Goal: Information Seeking & Learning: Find contact information

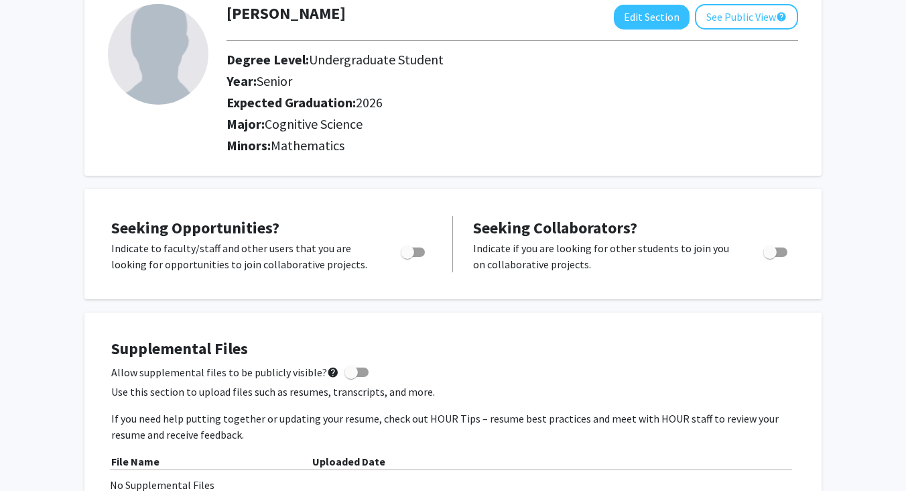
scroll to position [103, 0]
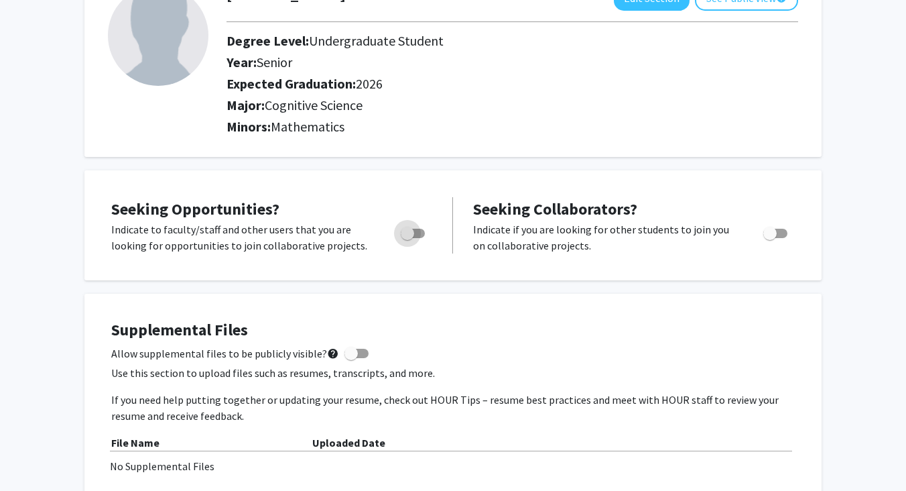
click at [415, 237] on span "Toggle" at bounding box center [413, 233] width 24 height 9
click at [407, 238] on input "Are you actively seeking opportunities?" at bounding box center [407, 238] width 1 height 1
checkbox input "true"
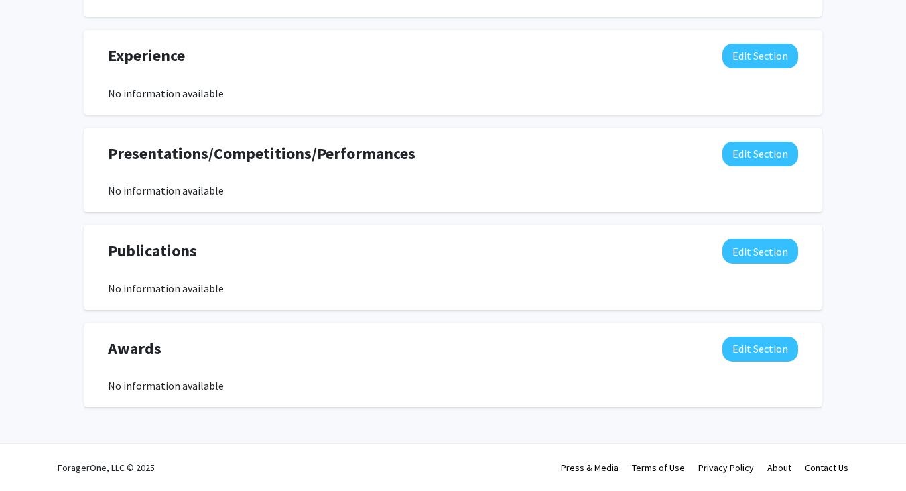
scroll to position [0, 0]
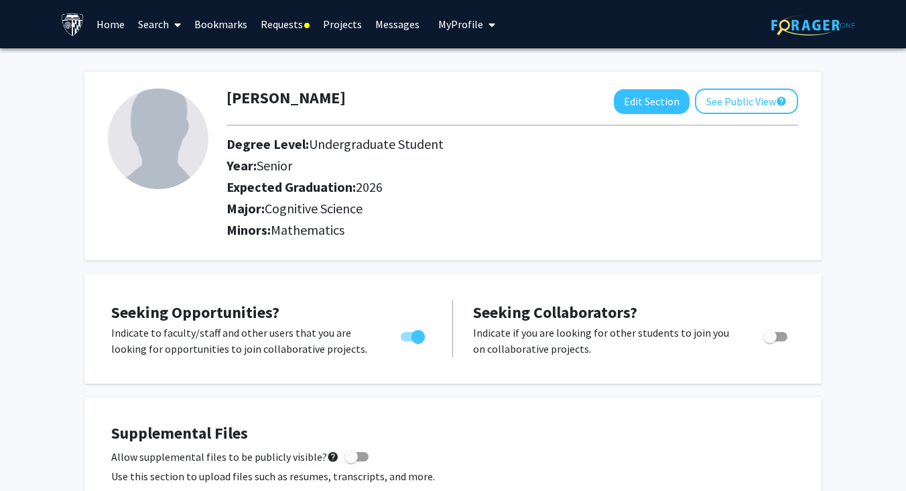
click at [298, 21] on link "Requests" at bounding box center [285, 24] width 62 height 47
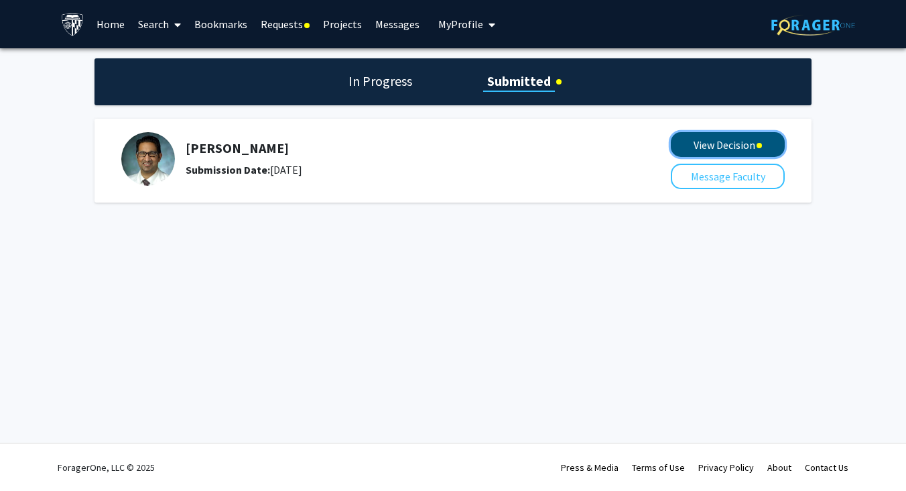
click at [688, 143] on button "View Decision" at bounding box center [728, 144] width 114 height 25
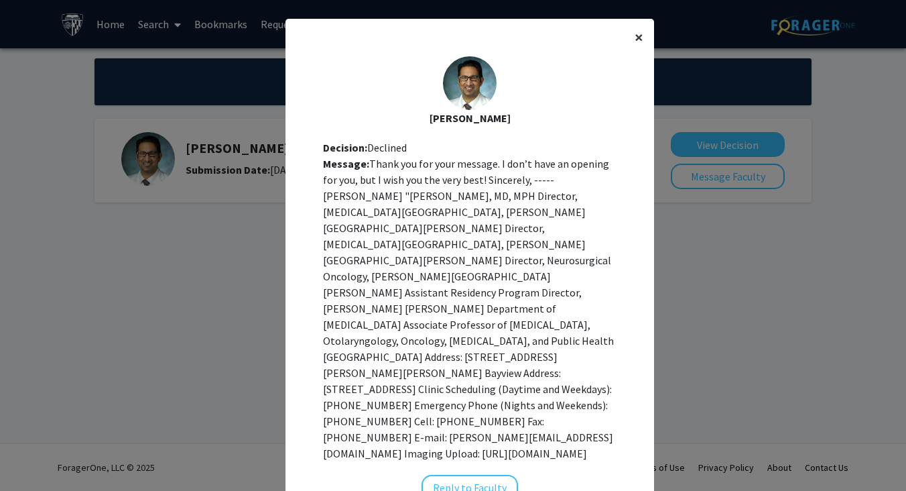
click at [632, 44] on button "×" at bounding box center [639, 38] width 30 height 38
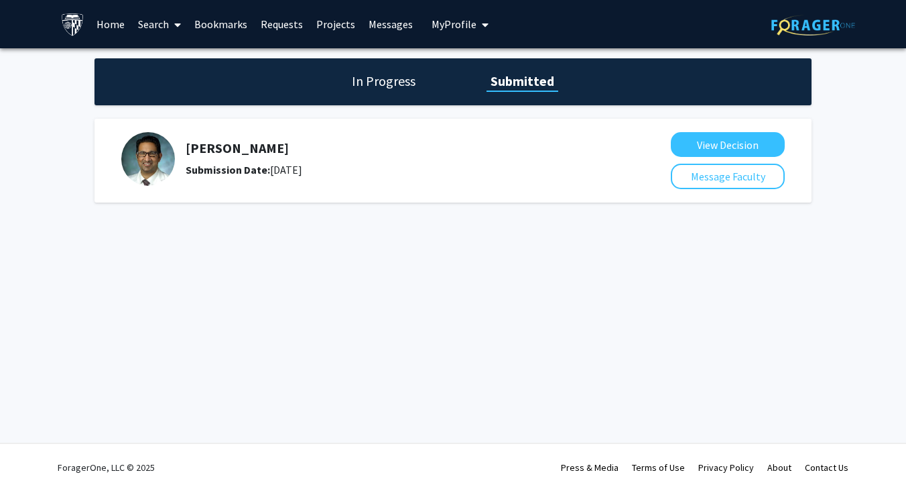
click at [132, 23] on link "Search" at bounding box center [159, 24] width 56 height 47
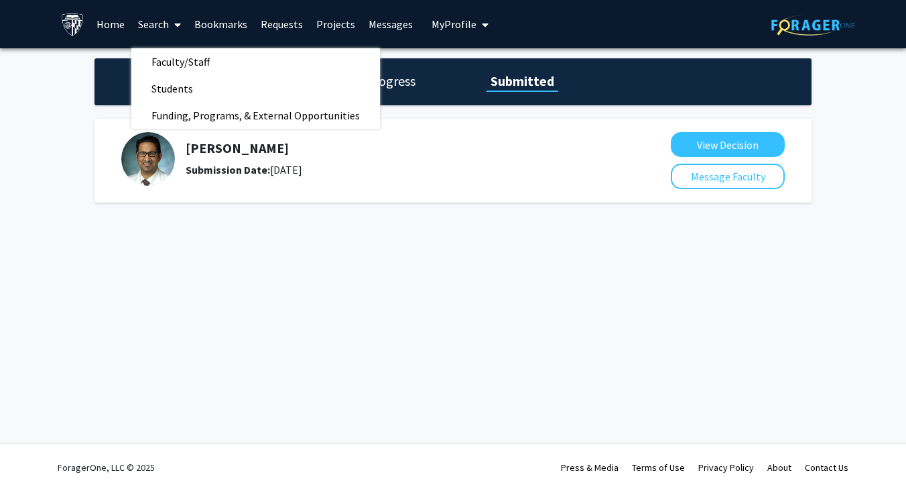
click at [115, 23] on link "Home" at bounding box center [111, 24] width 42 height 47
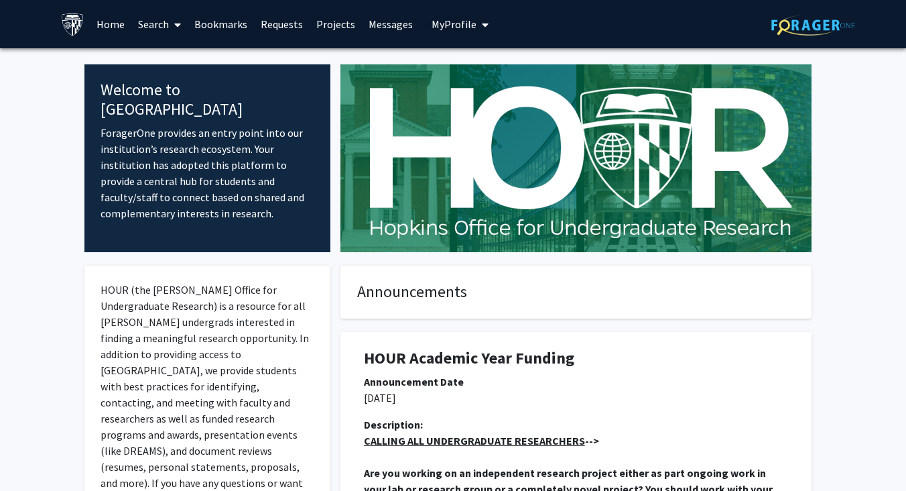
click at [214, 25] on link "Bookmarks" at bounding box center [221, 24] width 66 height 47
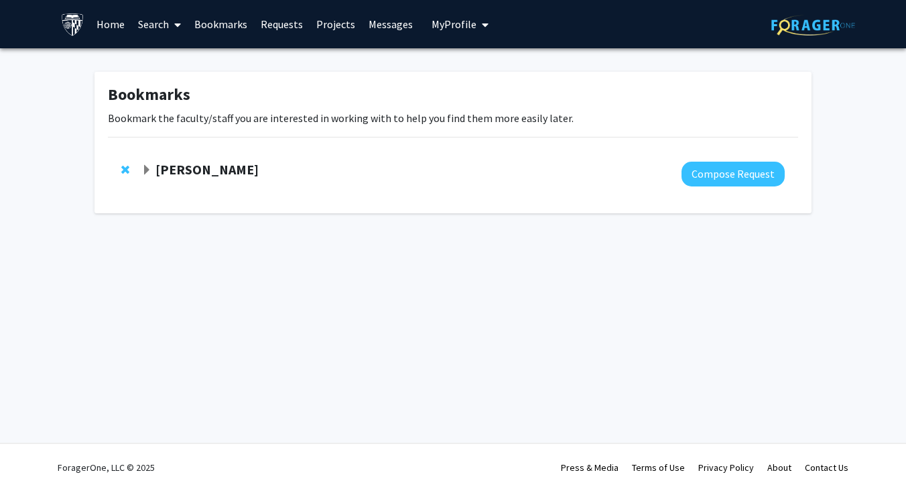
click at [109, 29] on link "Home" at bounding box center [111, 24] width 42 height 47
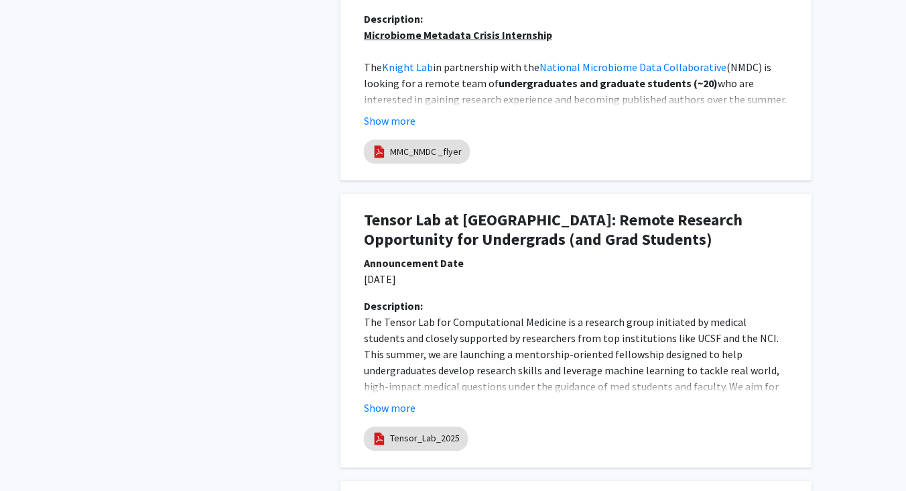
scroll to position [1119, 0]
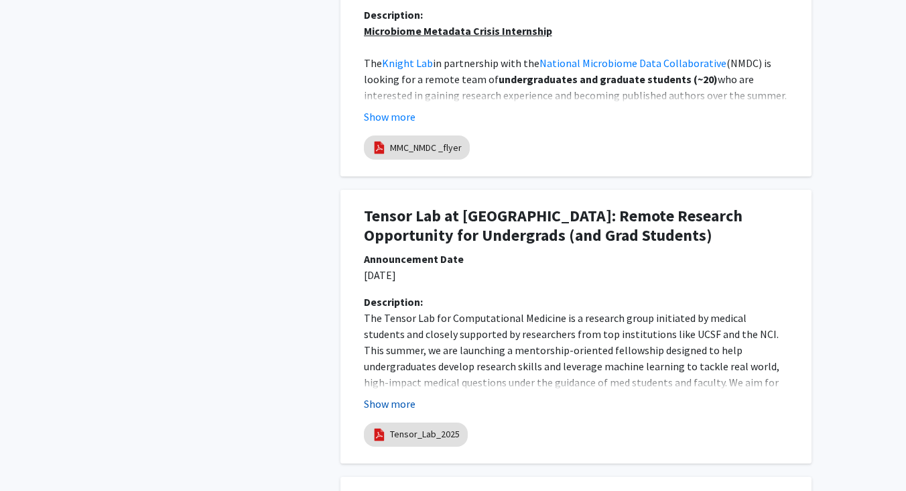
click at [387, 402] on button "Show more" at bounding box center [390, 403] width 52 height 16
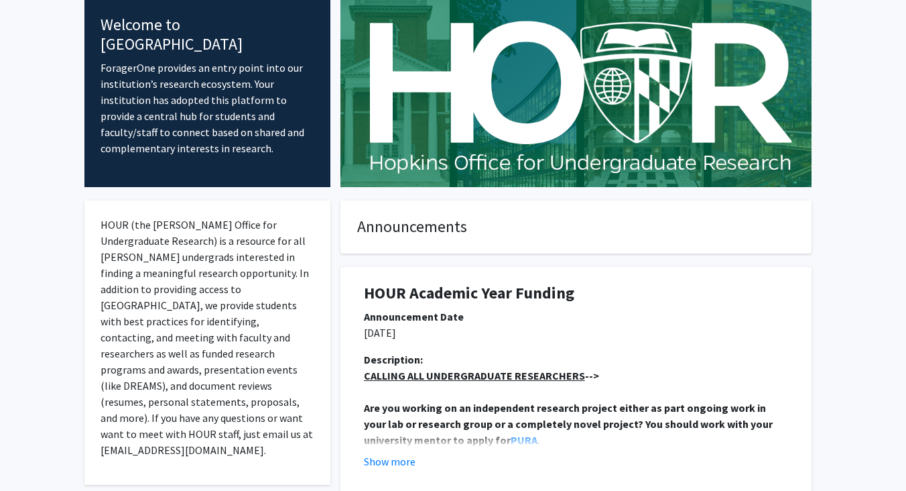
scroll to position [0, 0]
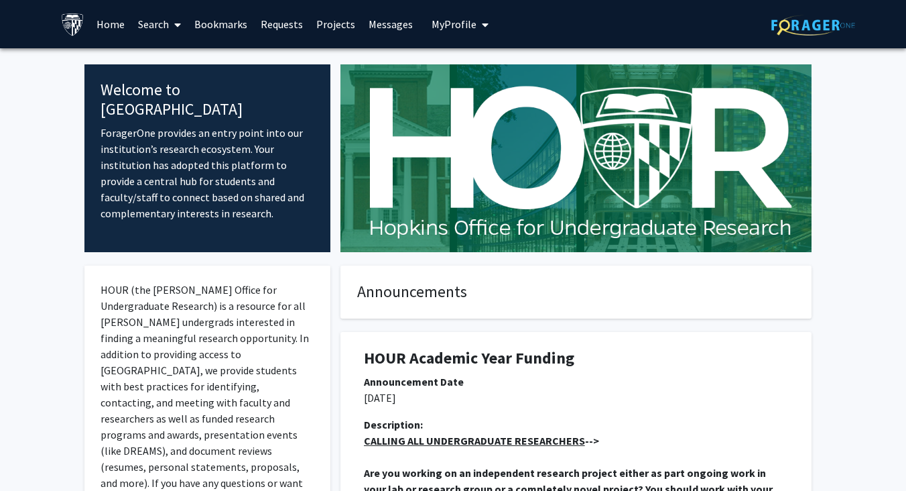
click at [173, 19] on span at bounding box center [175, 24] width 12 height 47
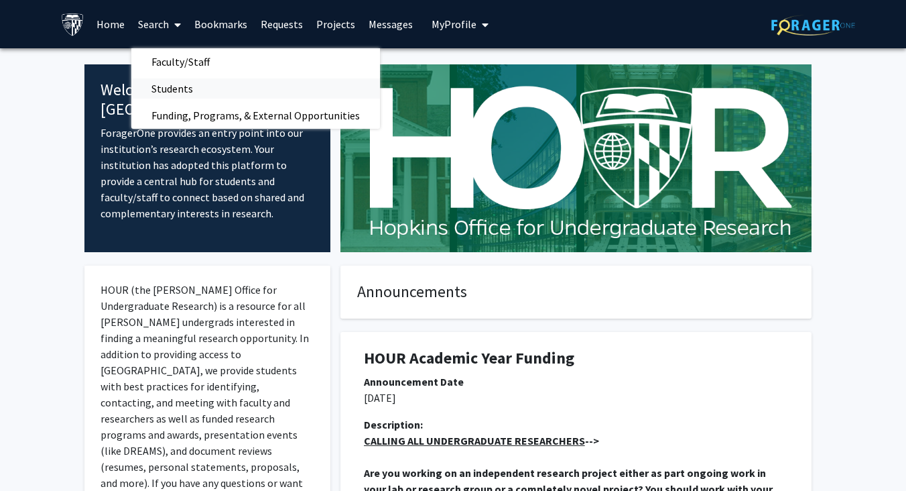
click at [174, 92] on span "Students" at bounding box center [172, 88] width 82 height 27
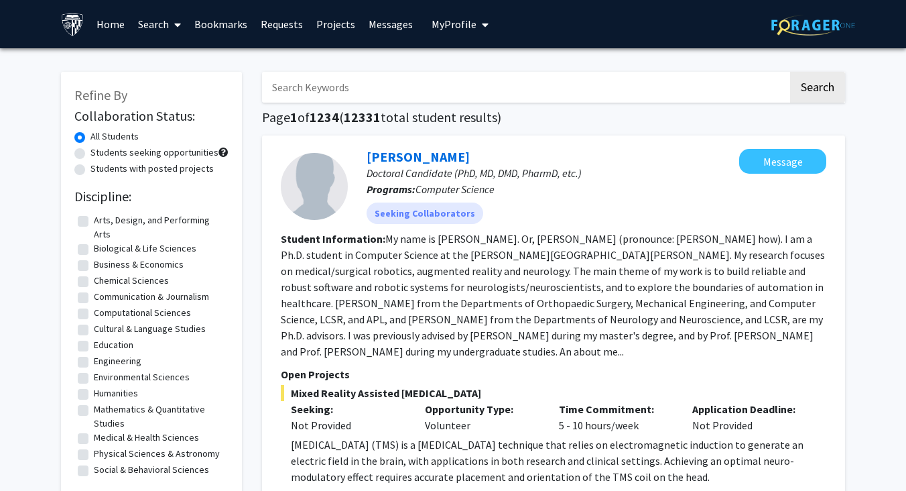
click at [160, 26] on link "Search" at bounding box center [159, 24] width 56 height 47
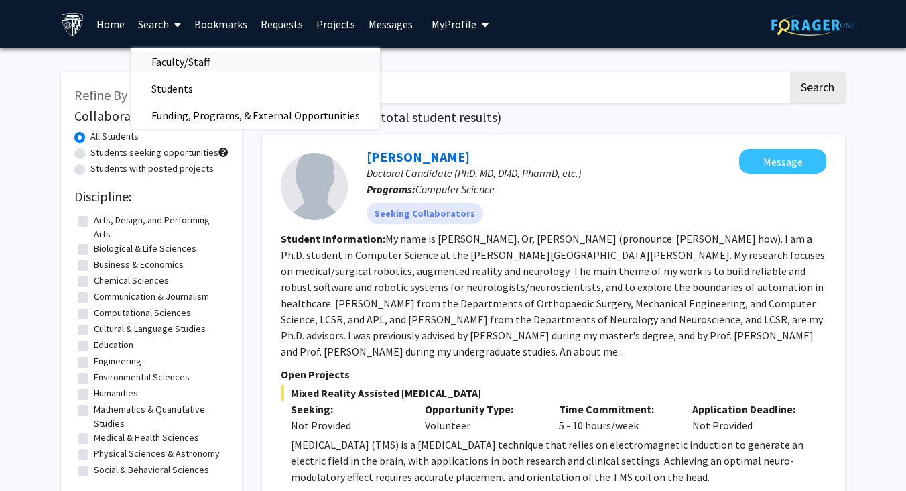
click at [166, 59] on span "Faculty/Staff" at bounding box center [180, 61] width 99 height 27
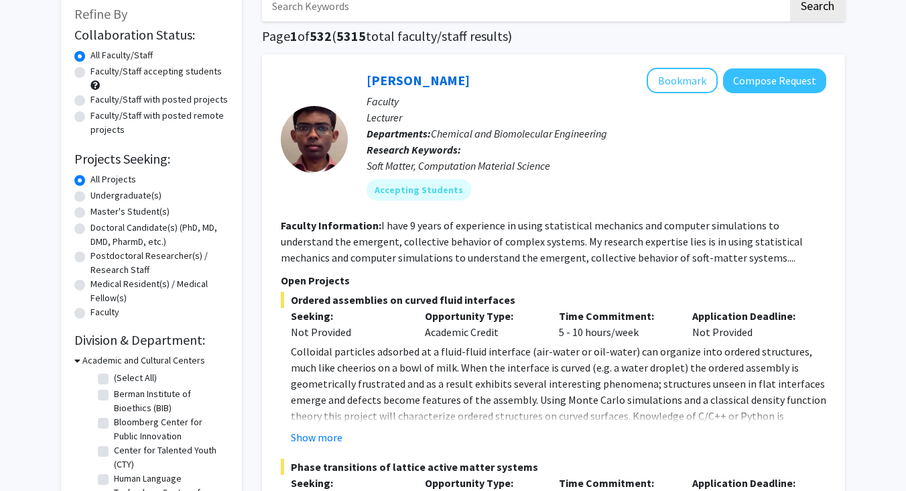
scroll to position [92, 0]
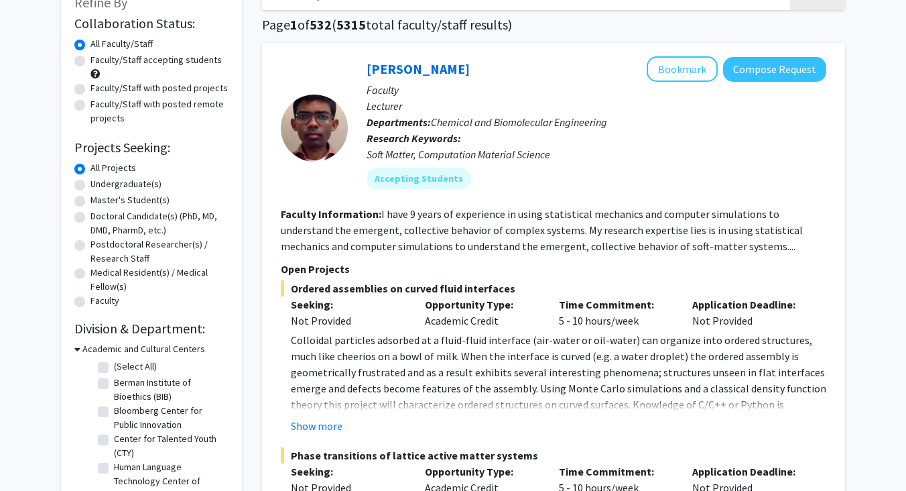
click at [105, 184] on label "Undergraduate(s)" at bounding box center [125, 184] width 71 height 14
click at [99, 184] on input "Undergraduate(s)" at bounding box center [94, 181] width 9 height 9
radio input "true"
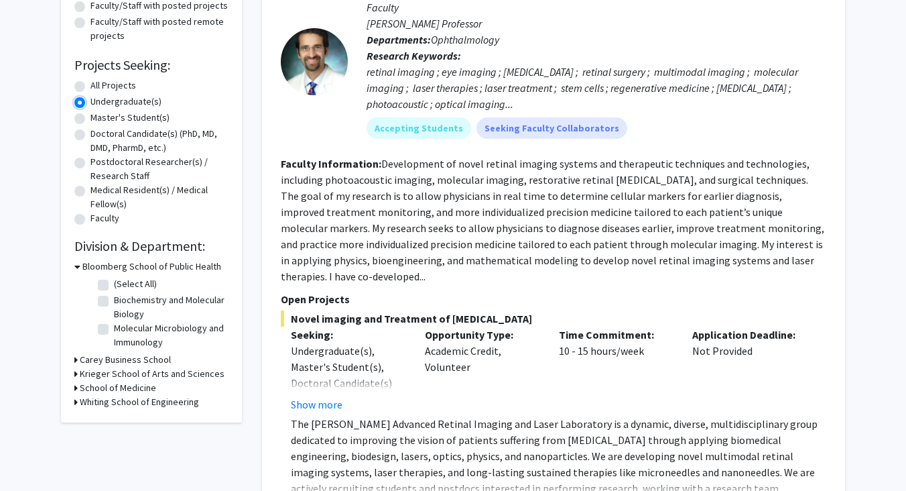
scroll to position [196, 0]
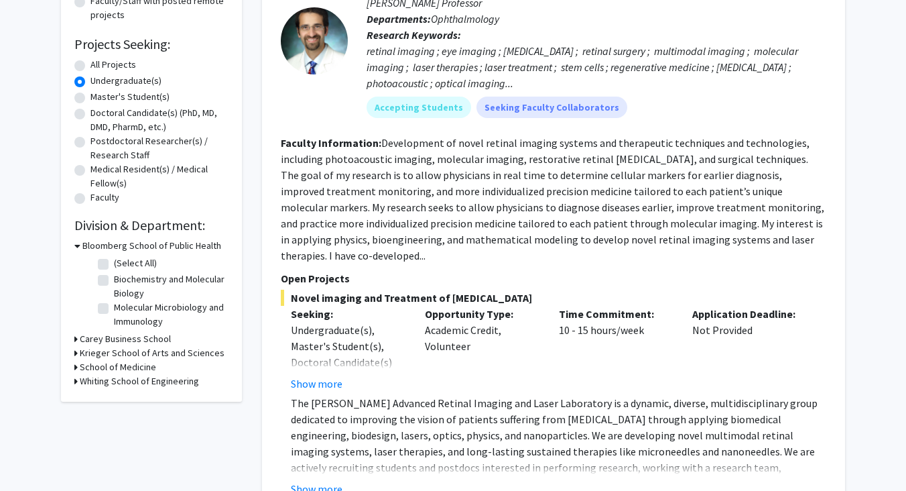
click at [78, 243] on icon at bounding box center [77, 246] width 6 height 14
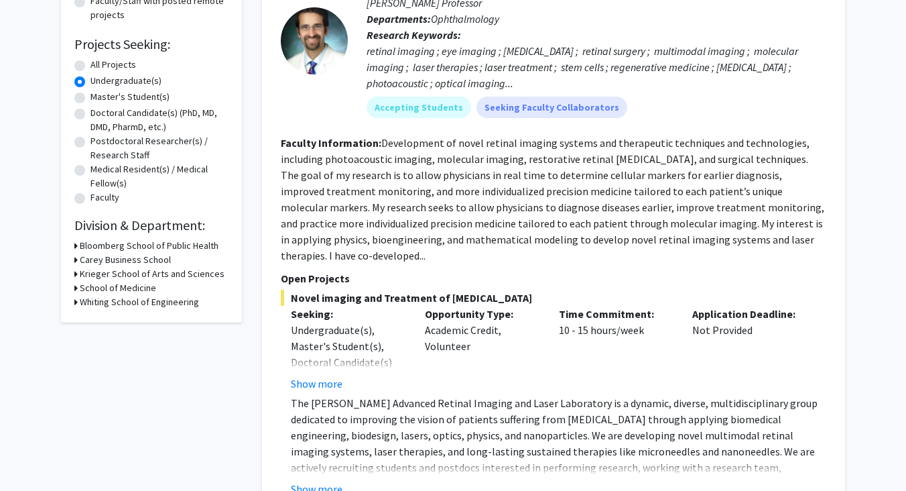
click at [76, 289] on icon at bounding box center [75, 288] width 3 height 14
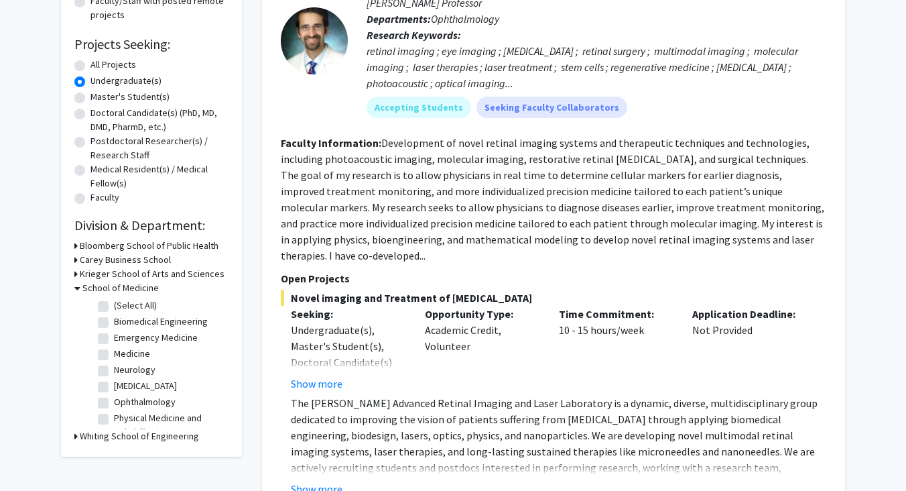
click at [76, 289] on icon at bounding box center [77, 288] width 6 height 14
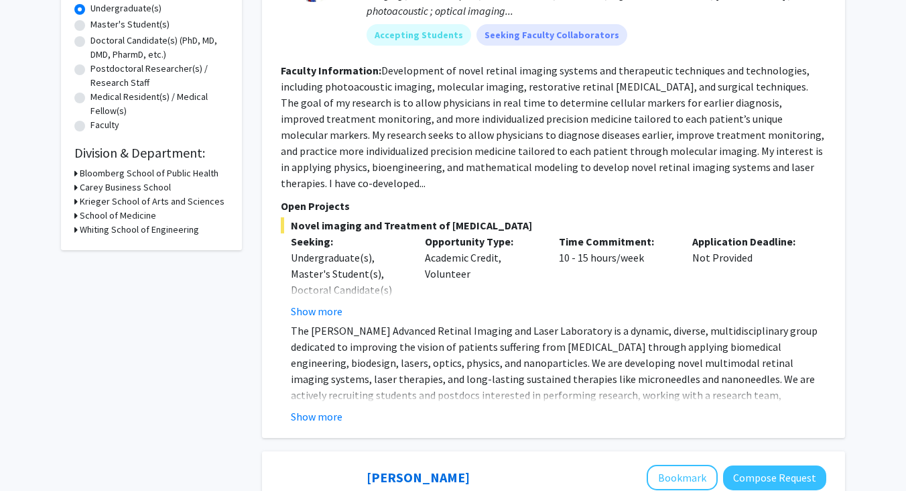
scroll to position [269, 0]
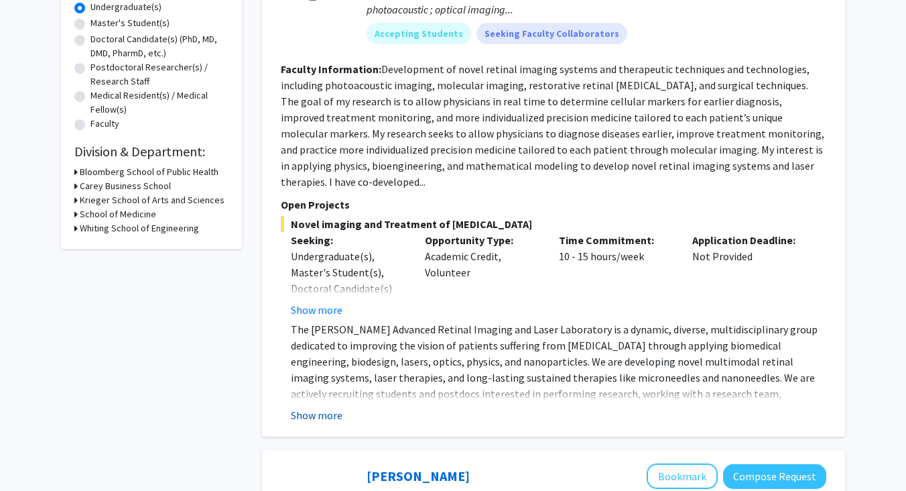
click at [313, 407] on button "Show more" at bounding box center [317, 415] width 52 height 16
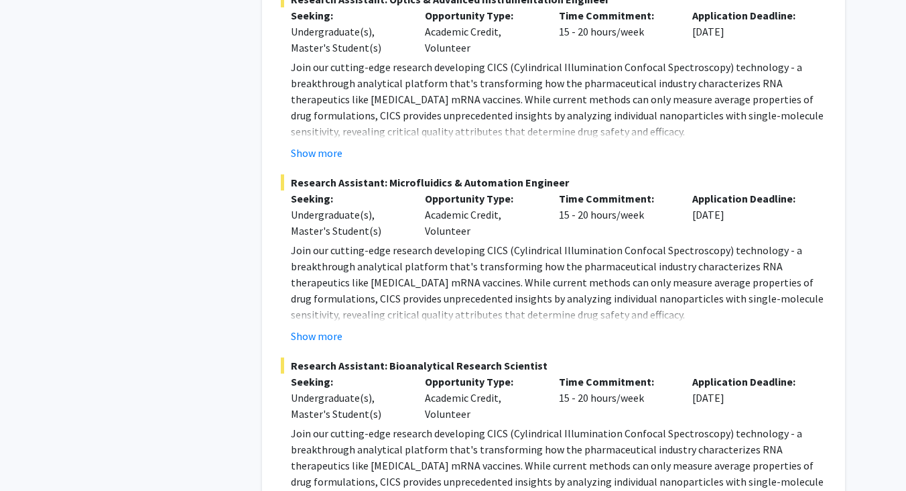
scroll to position [1600, 0]
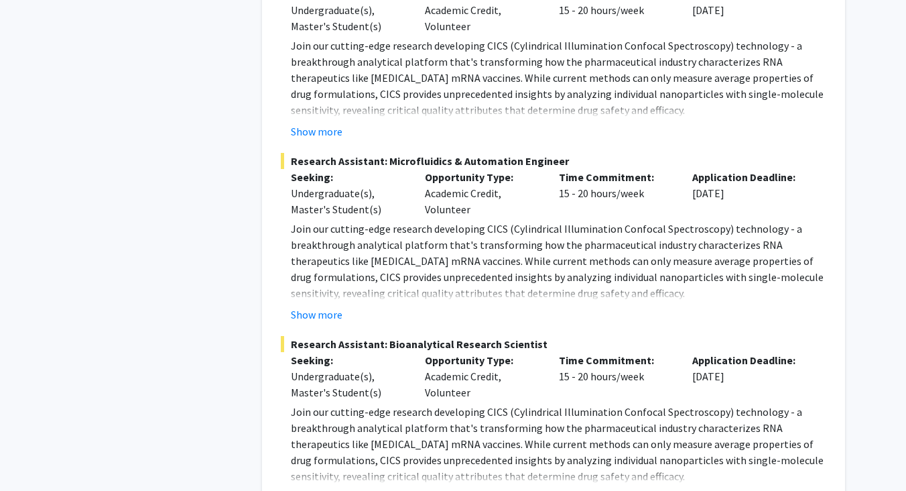
click at [324, 489] on button "Show more" at bounding box center [317, 497] width 52 height 16
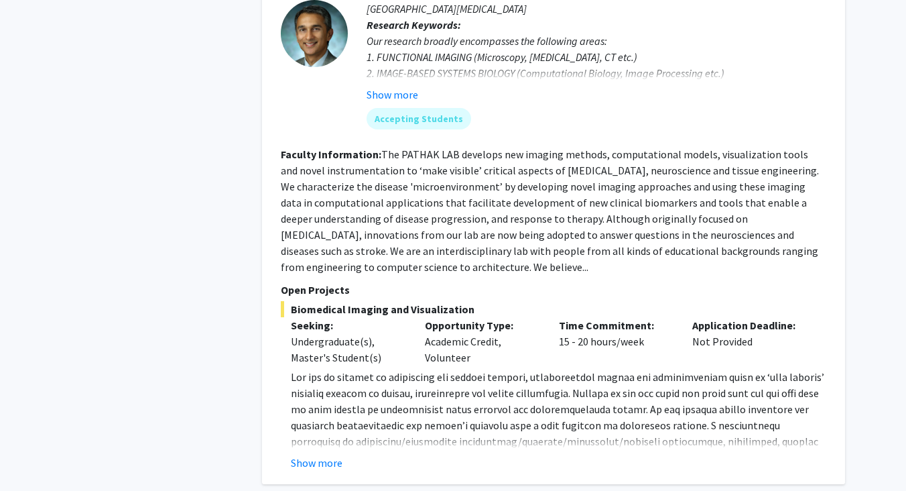
scroll to position [3321, 0]
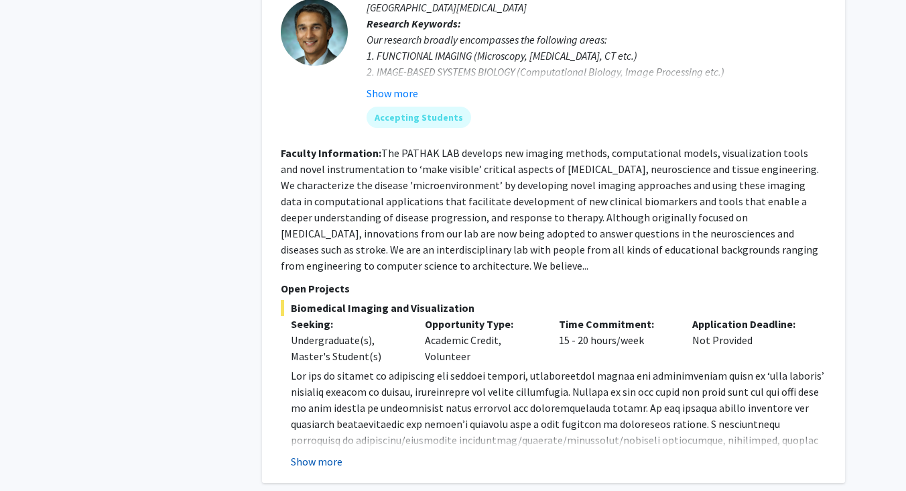
click at [333, 453] on button "Show more" at bounding box center [317, 461] width 52 height 16
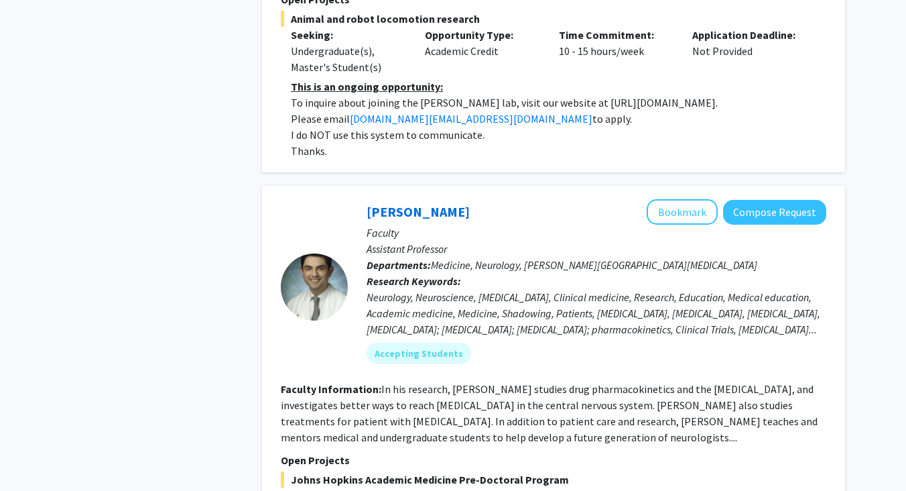
scroll to position [4285, 0]
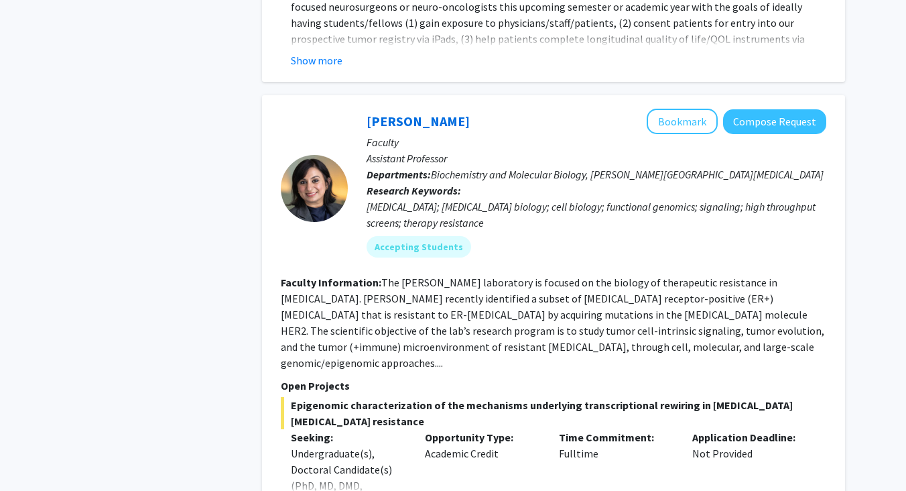
scroll to position [6078, 0]
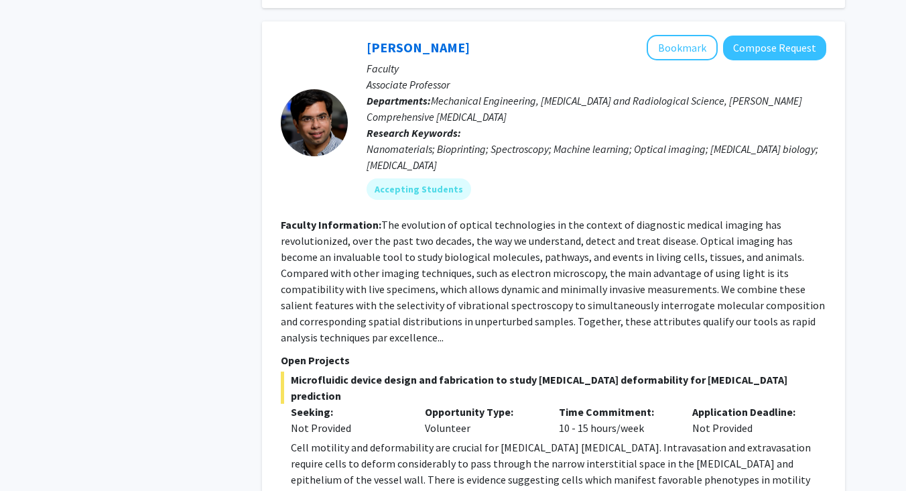
scroll to position [6996, 0]
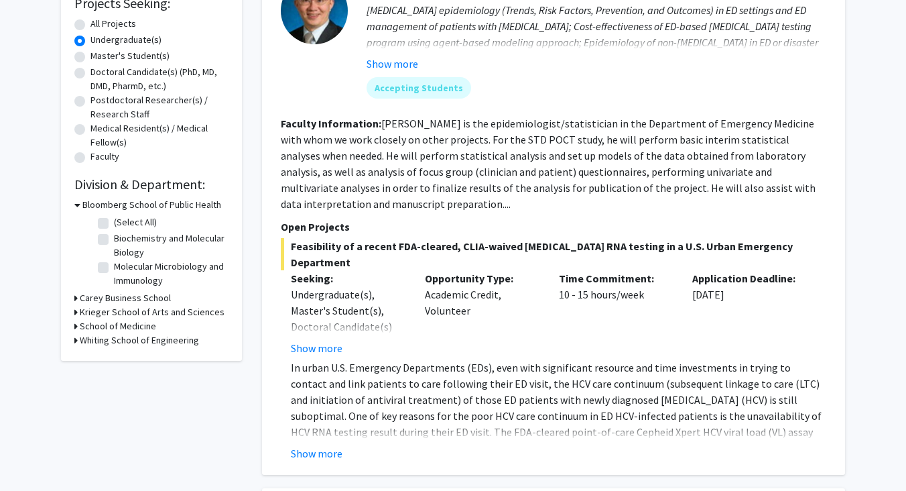
scroll to position [244, 0]
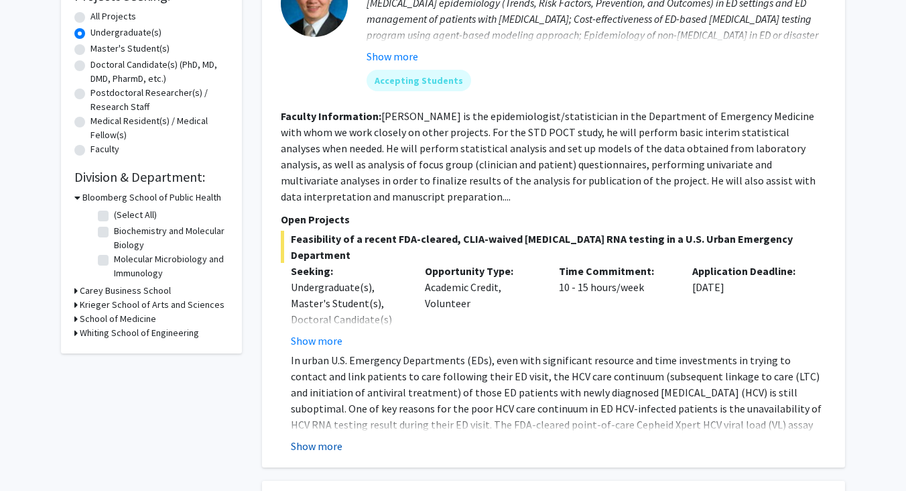
click at [322, 438] on button "Show more" at bounding box center [317, 446] width 52 height 16
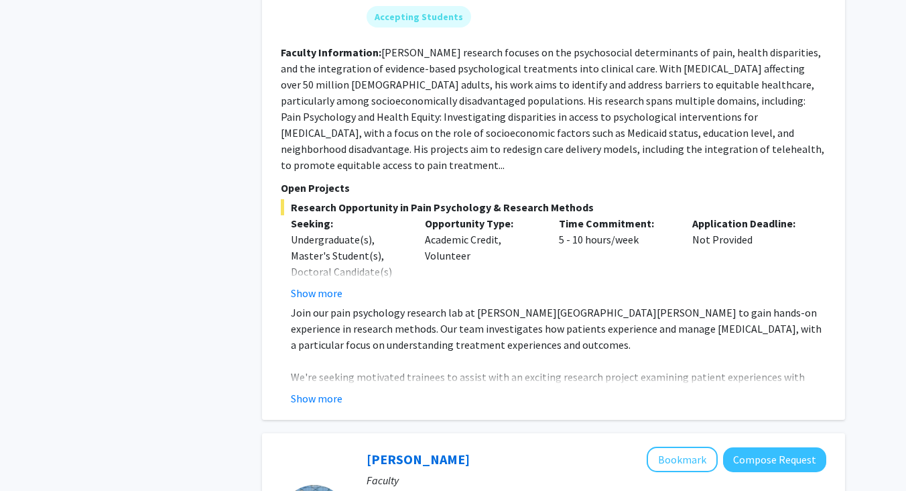
scroll to position [1069, 0]
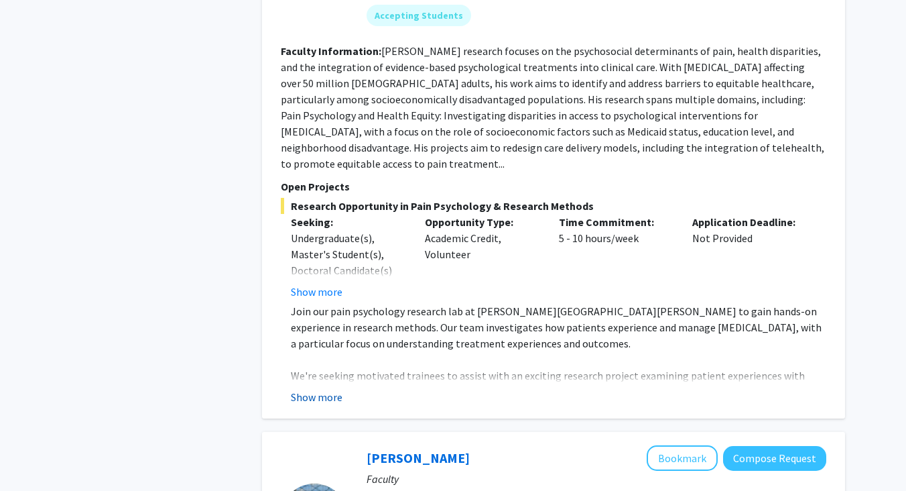
click at [330, 389] on button "Show more" at bounding box center [317, 397] width 52 height 16
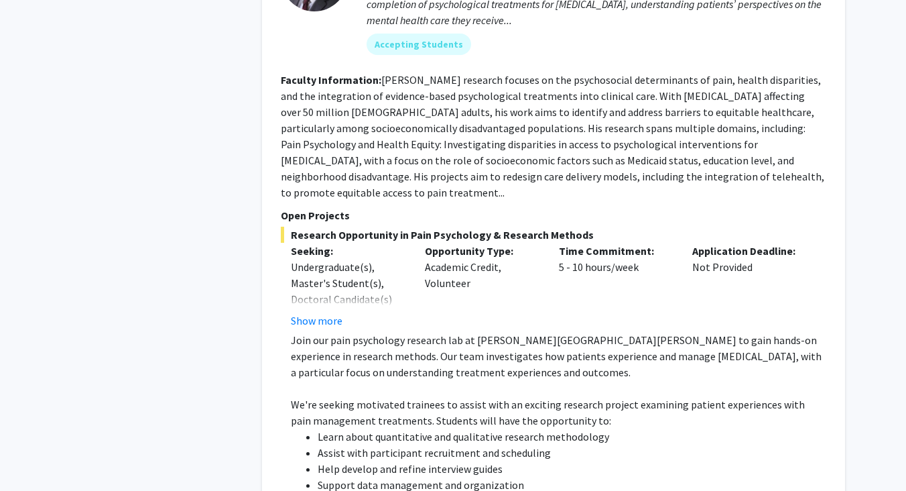
scroll to position [1037, 0]
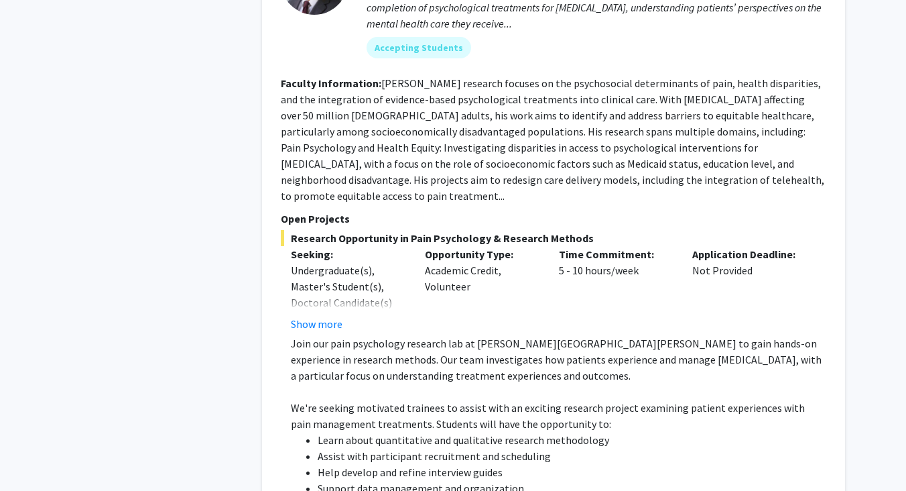
click at [395, 230] on span "Research Opportunity in Pain Psychology & Research Methods" at bounding box center [553, 238] width 545 height 16
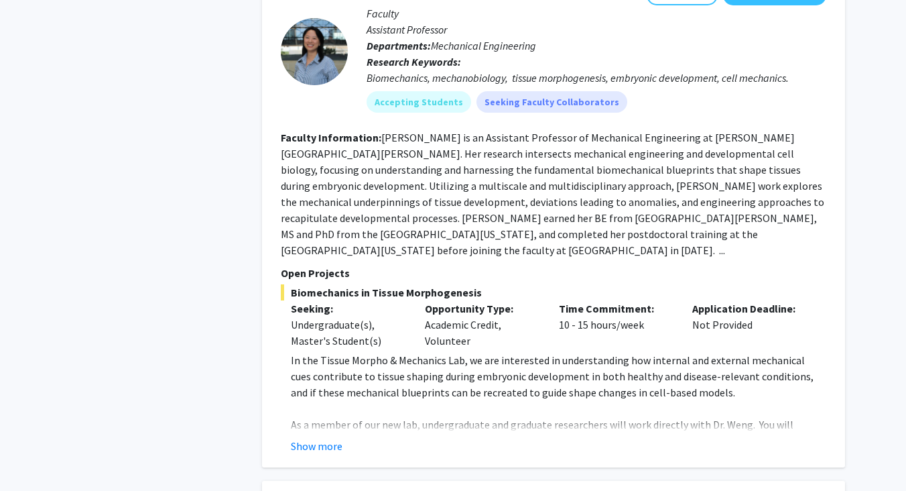
scroll to position [1777, 0]
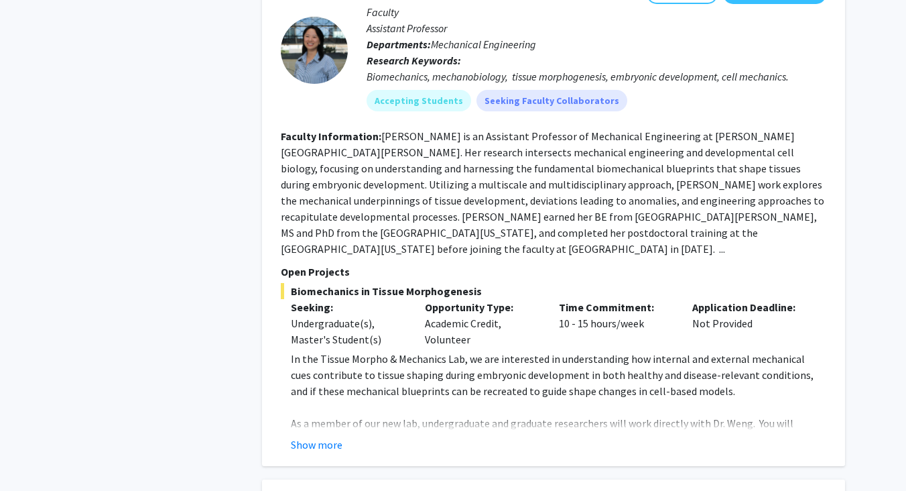
click at [342, 436] on div "Show more" at bounding box center [558, 444] width 535 height 16
click at [335, 436] on button "Show more" at bounding box center [317, 444] width 52 height 16
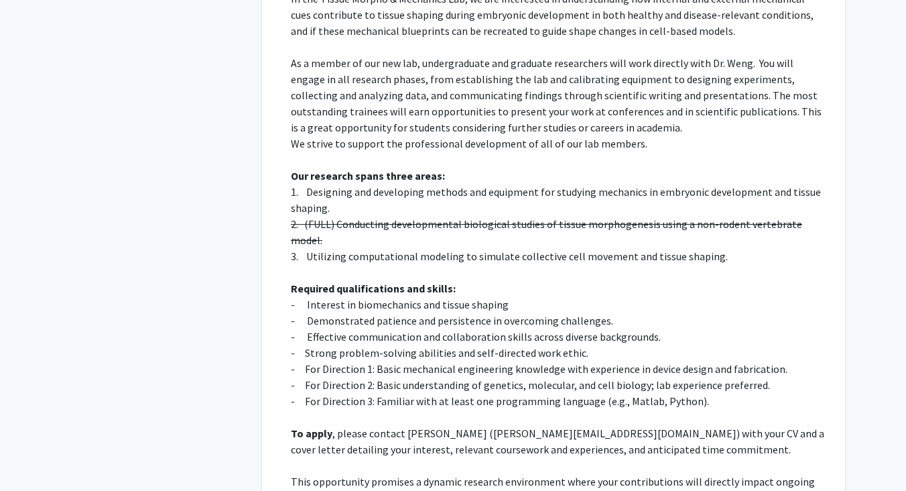
scroll to position [2164, 0]
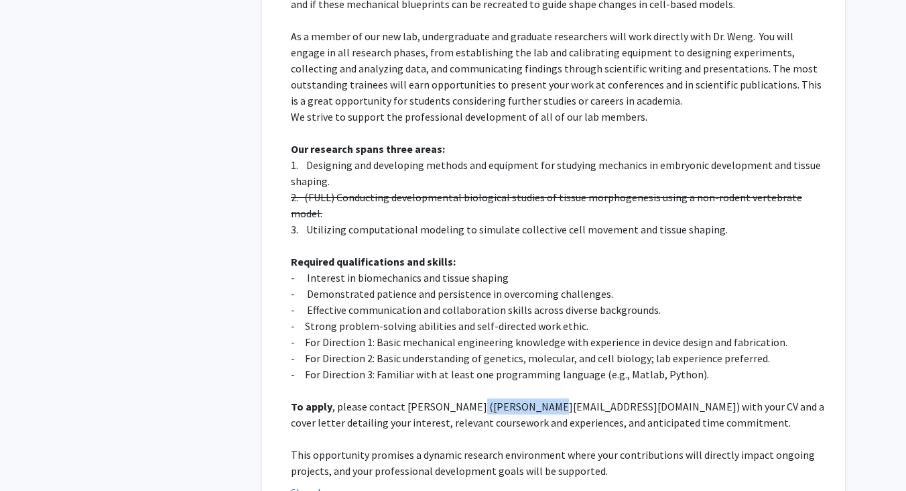
drag, startPoint x: 468, startPoint y: 326, endPoint x: 540, endPoint y: 327, distance: 71.7
click at [540, 398] on p "To apply , please contact [PERSON_NAME] ([PERSON_NAME][EMAIL_ADDRESS][DOMAIN_NA…" at bounding box center [558, 414] width 535 height 32
copy p "[PERSON_NAME][EMAIL_ADDRESS][DOMAIN_NAME]"
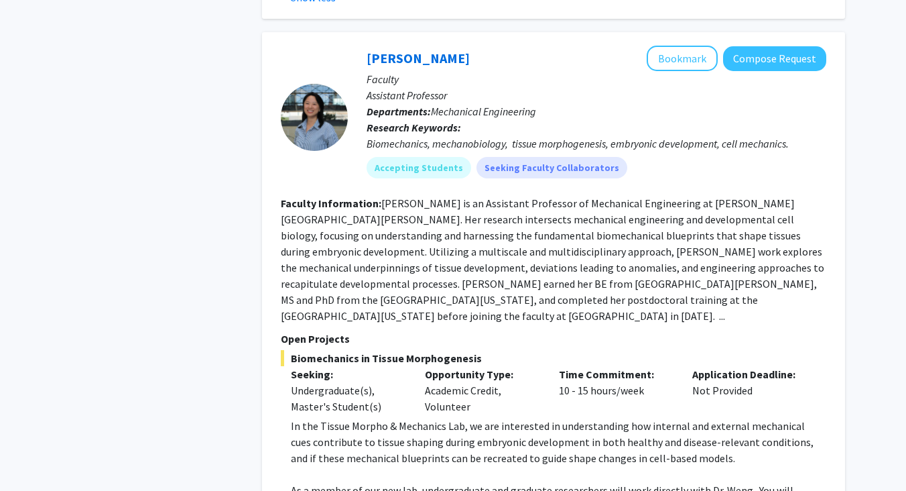
scroll to position [1695, 0]
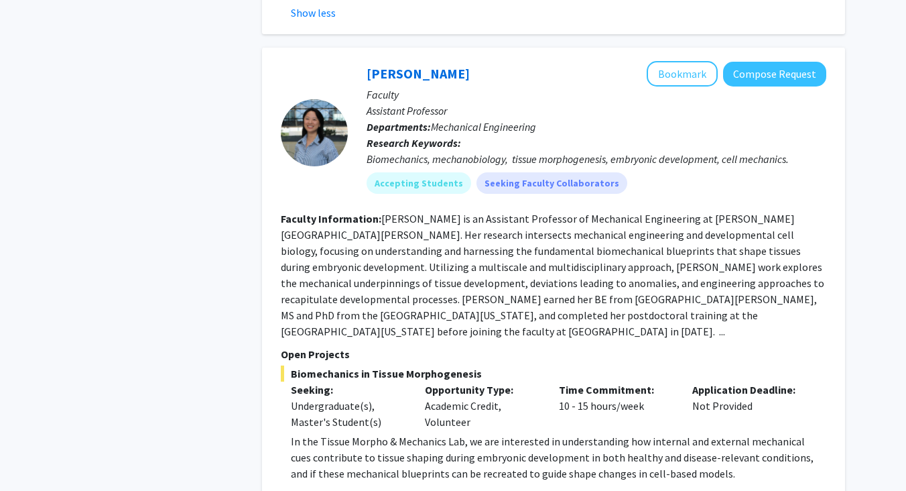
drag, startPoint x: 291, startPoint y: 308, endPoint x: 478, endPoint y: 306, distance: 187.0
click at [478, 365] on span "Biomechanics in Tissue Morphogenesis" at bounding box center [553, 373] width 545 height 16
copy span "Biomechanics in Tissue Morphogenesis"
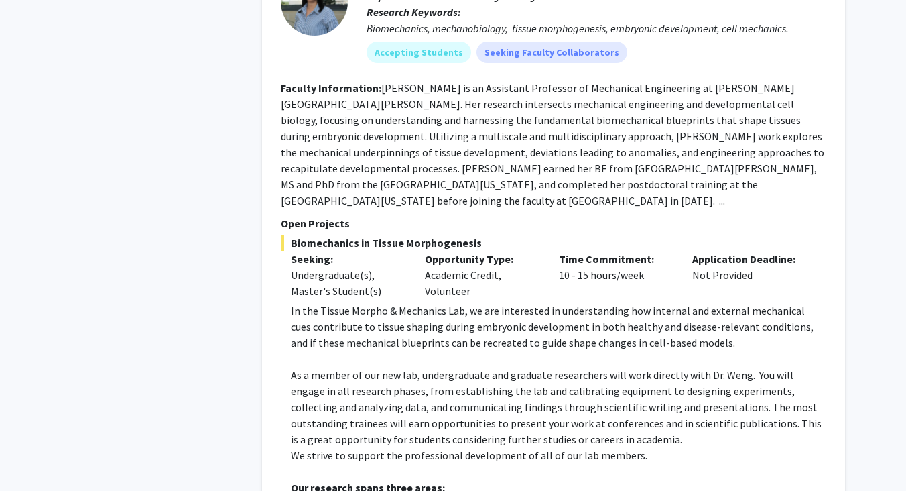
scroll to position [1840, 0]
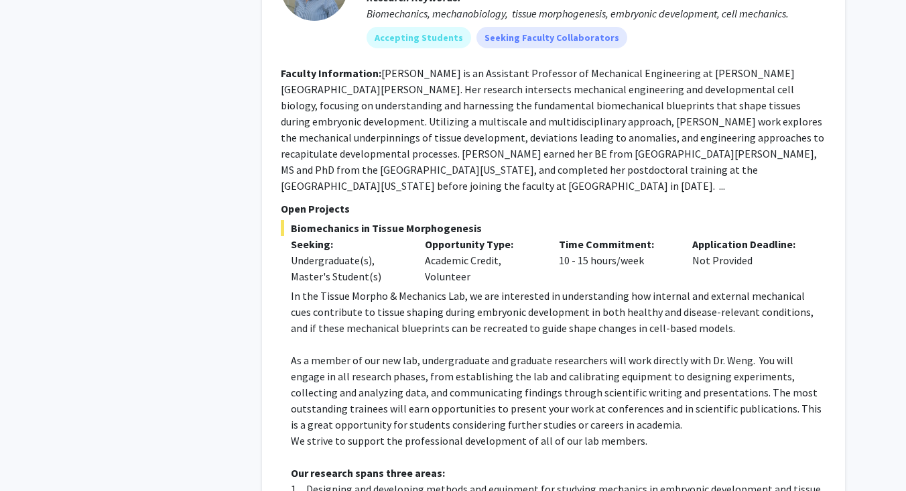
click at [685, 287] on p "In the Tissue Morpho & Mechanics Lab, we are interested in understanding how in…" at bounding box center [558, 311] width 535 height 48
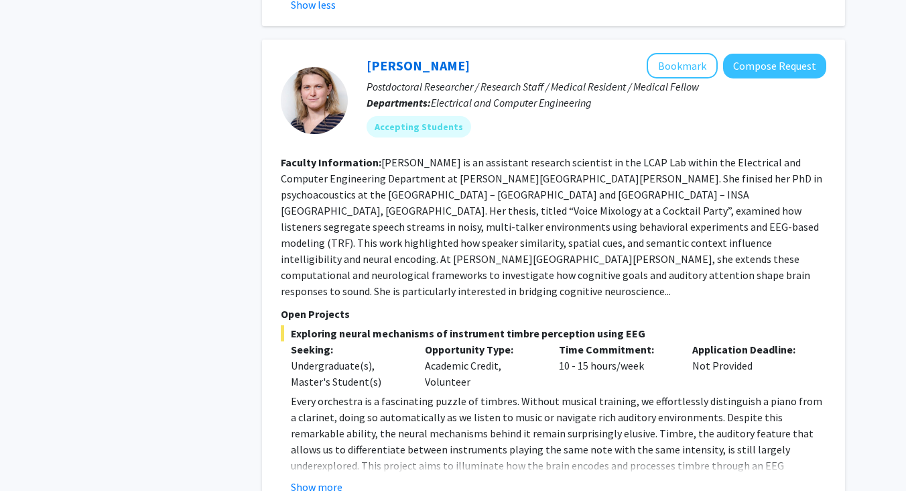
scroll to position [2652, 0]
click at [324, 478] on button "Show more" at bounding box center [317, 486] width 52 height 16
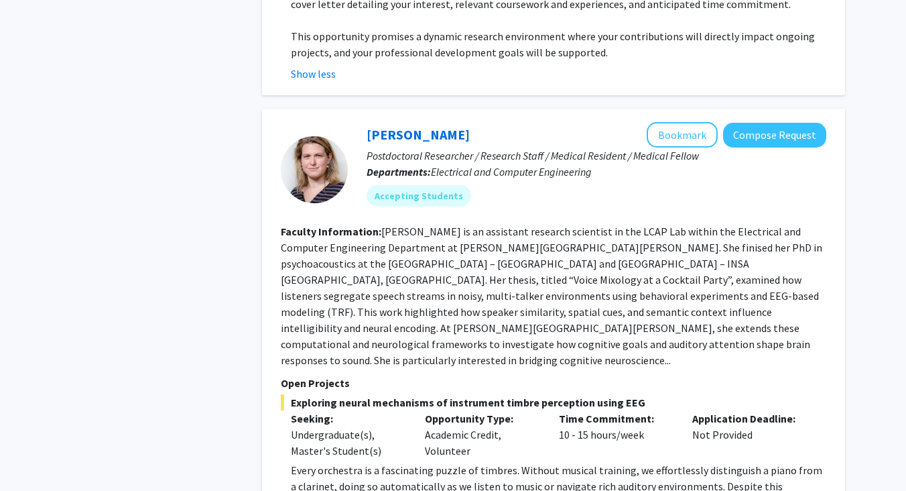
scroll to position [2569, 0]
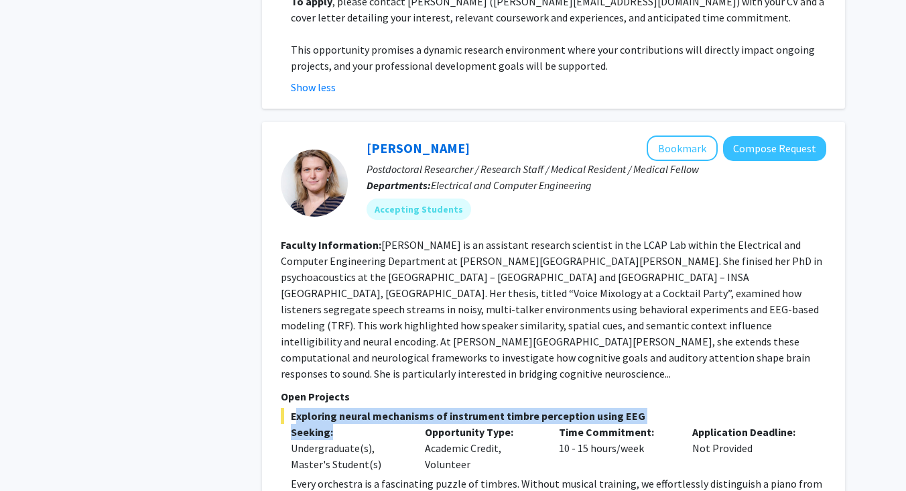
drag, startPoint x: 292, startPoint y: 301, endPoint x: 343, endPoint y: 318, distance: 53.8
copy div "Exploring neural mechanisms of instrument timbre perception using EEG Seeking:"
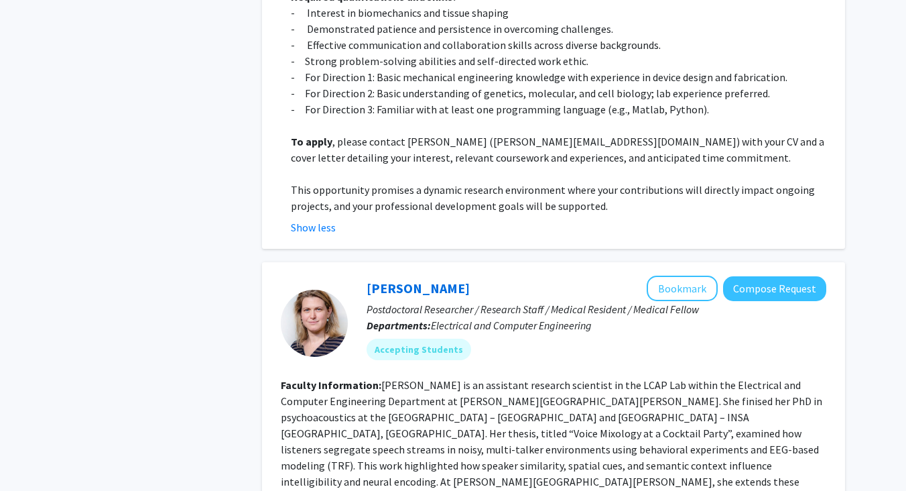
scroll to position [2423, 0]
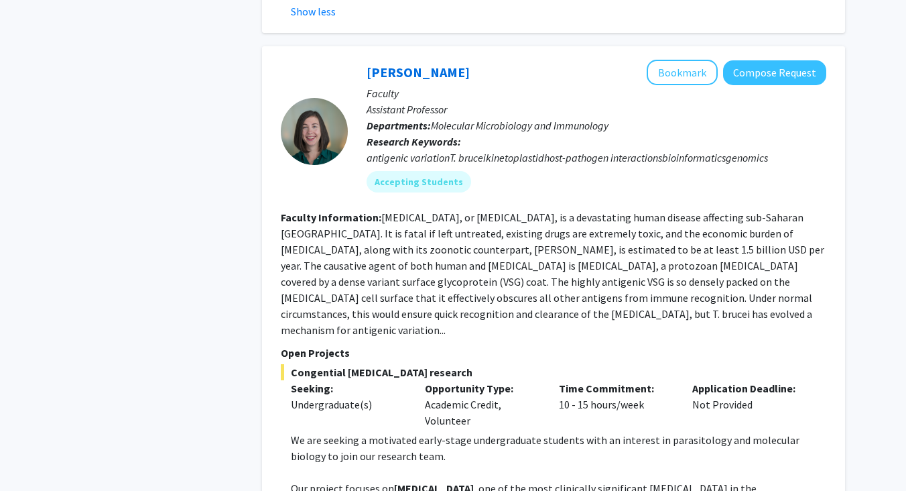
scroll to position [3547, 0]
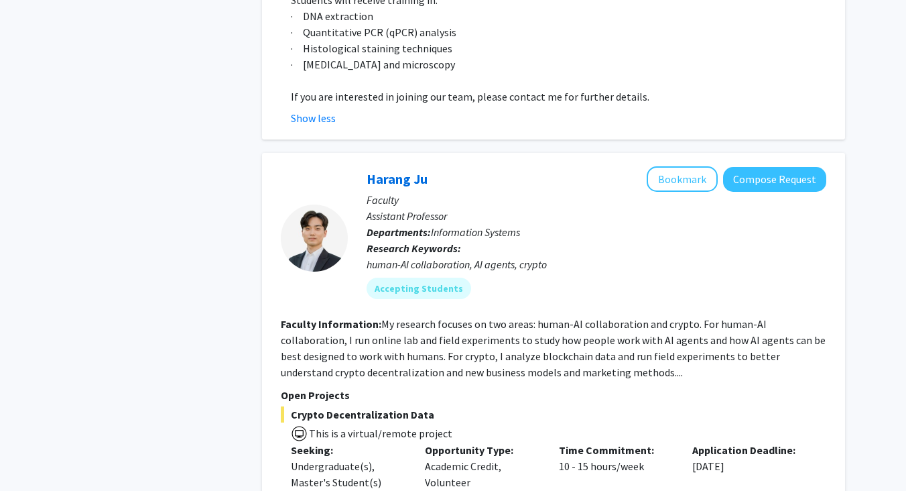
scroll to position [4177, 0]
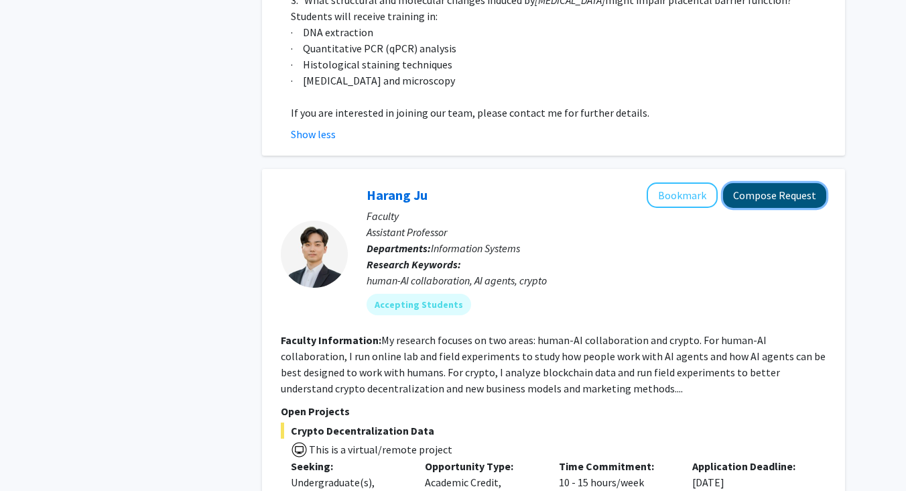
click at [744, 183] on button "Compose Request" at bounding box center [774, 195] width 103 height 25
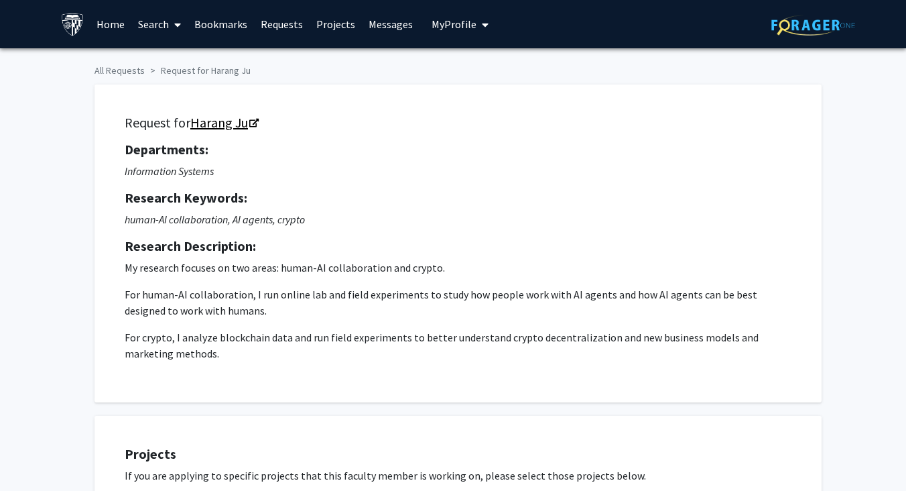
click at [253, 123] on icon "Opens in a new tab" at bounding box center [253, 123] width 9 height 9
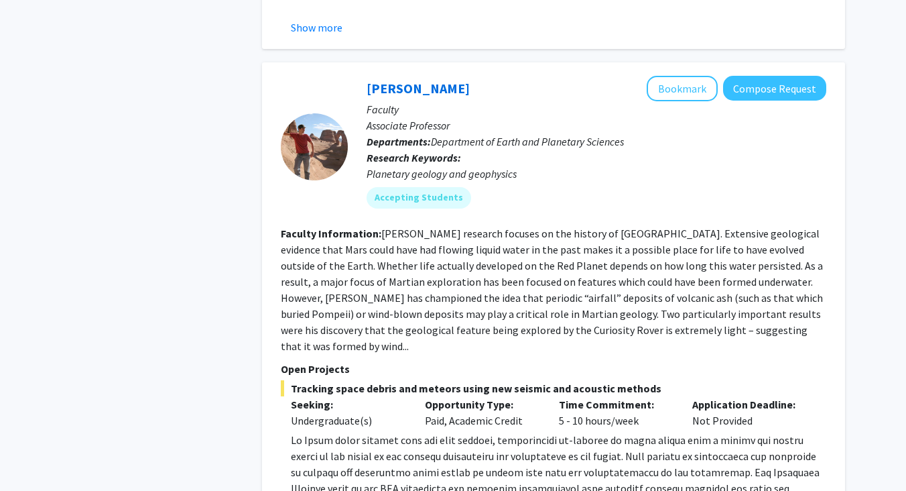
scroll to position [3548, 0]
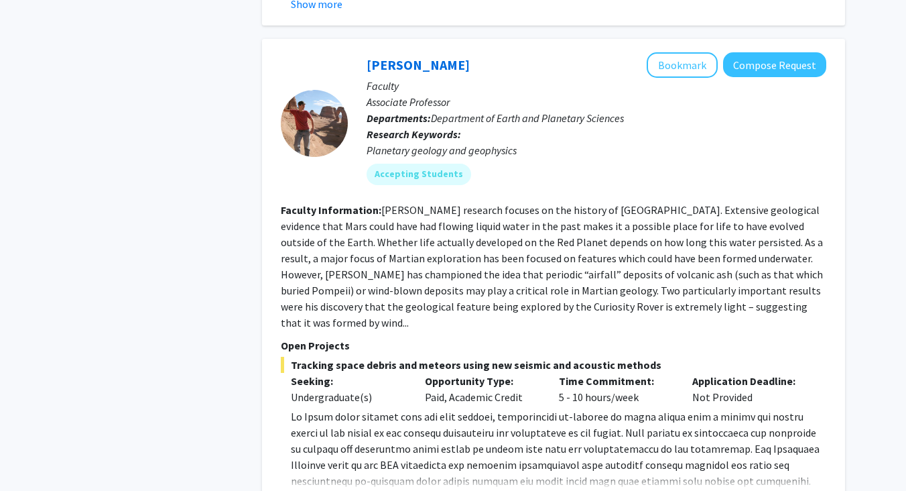
click at [311, 408] on p at bounding box center [558, 496] width 535 height 177
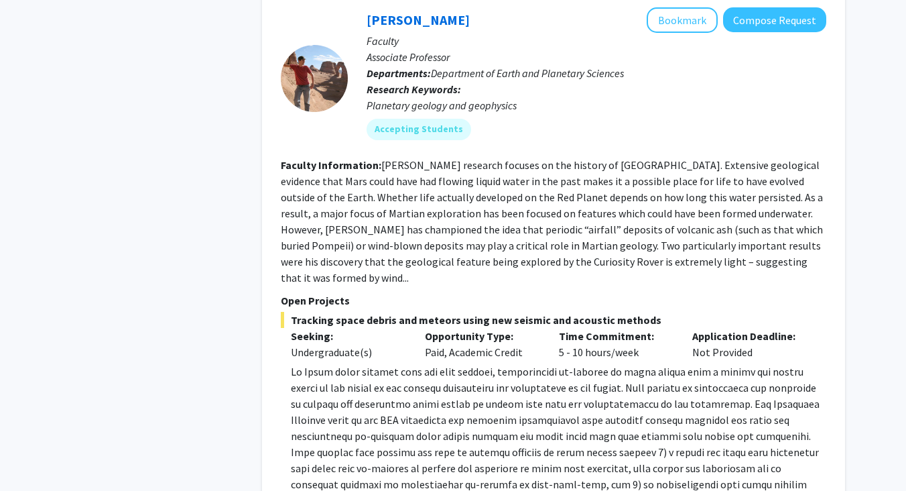
scroll to position [3580, 0]
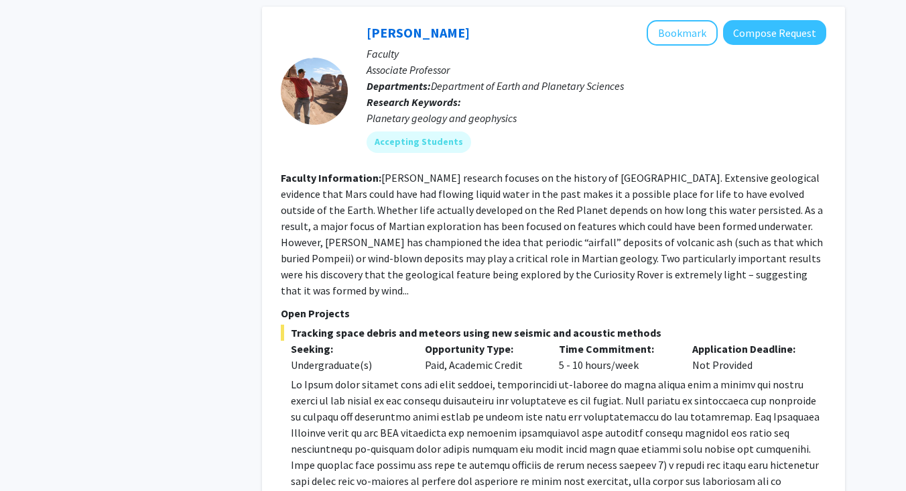
drag, startPoint x: 577, startPoint y: 415, endPoint x: 645, endPoint y: 415, distance: 67.7
click at [645, 415] on p at bounding box center [558, 464] width 535 height 177
copy p "[EMAIL_ADDRESS][DOMAIN_NAME]"
drag, startPoint x: 740, startPoint y: 418, endPoint x: 815, endPoint y: 416, distance: 74.4
click at [815, 416] on p at bounding box center [558, 464] width 535 height 177
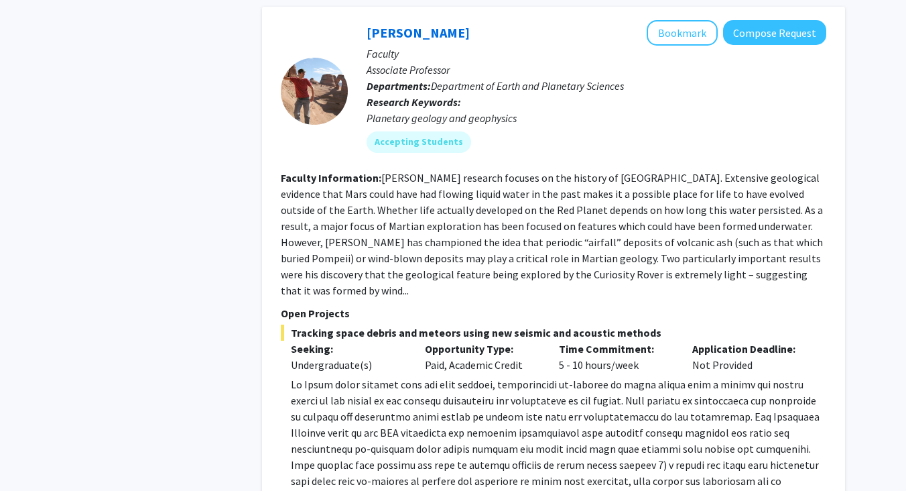
copy p "[EMAIL_ADDRESS][DOMAIN_NAME]"
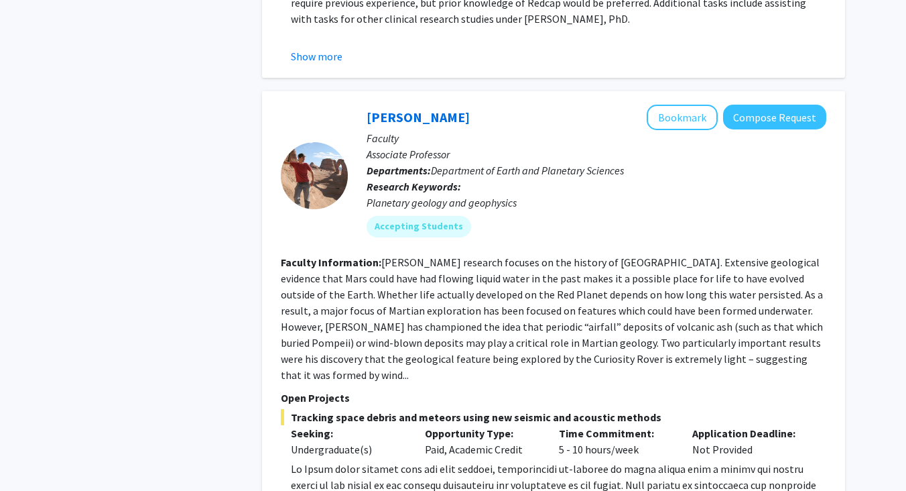
scroll to position [3517, 0]
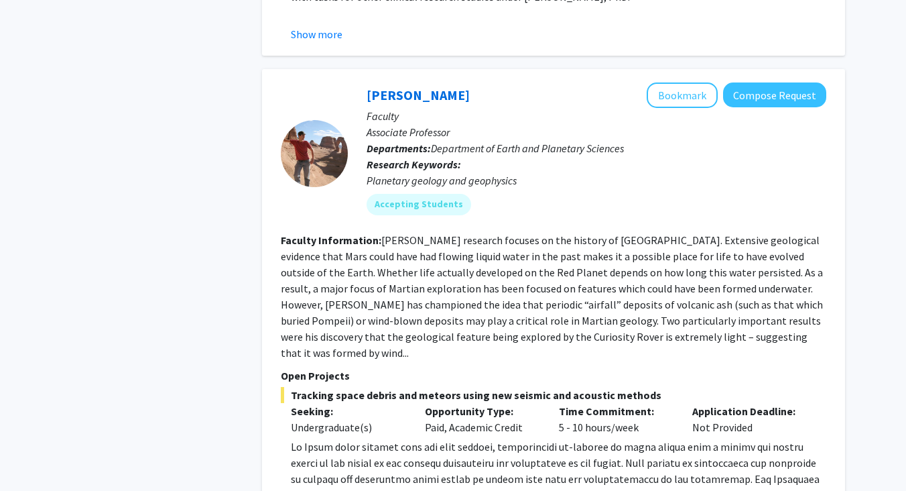
drag, startPoint x: 292, startPoint y: 278, endPoint x: 660, endPoint y: 287, distance: 368.0
click at [660, 387] on span "Tracking space debris and meteors using new seismic and acoustic methods" at bounding box center [553, 395] width 545 height 16
copy span "Tracking space debris and meteors using new seismic and acoustic methods"
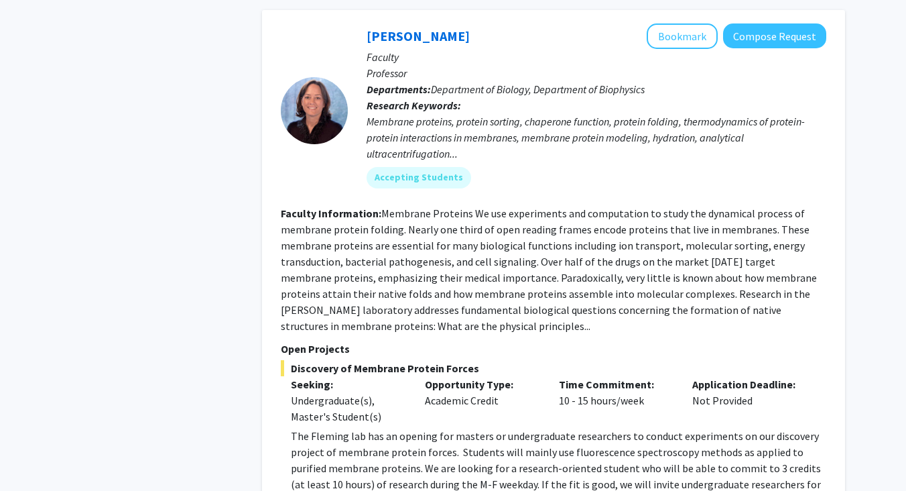
scroll to position [4178, 0]
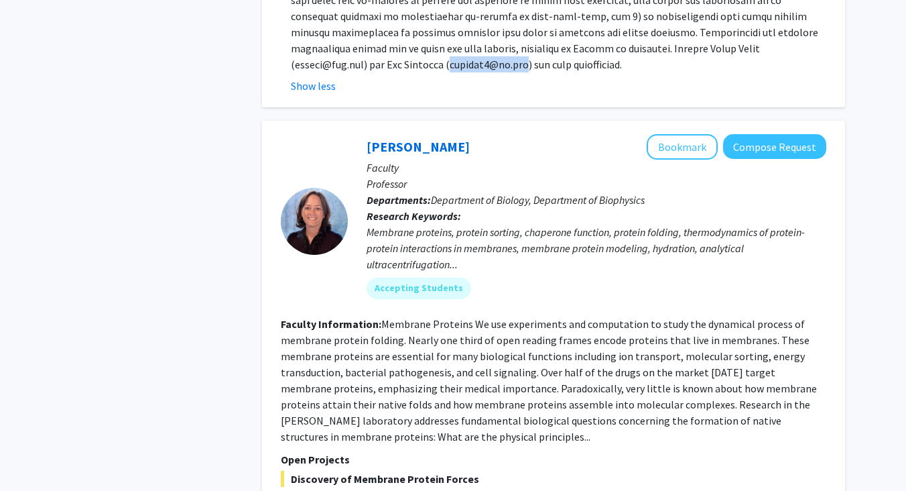
scroll to position [4059, 0]
click at [312, 188] on div at bounding box center [314, 221] width 67 height 67
click at [399, 139] on link "[PERSON_NAME]" at bounding box center [418, 147] width 103 height 17
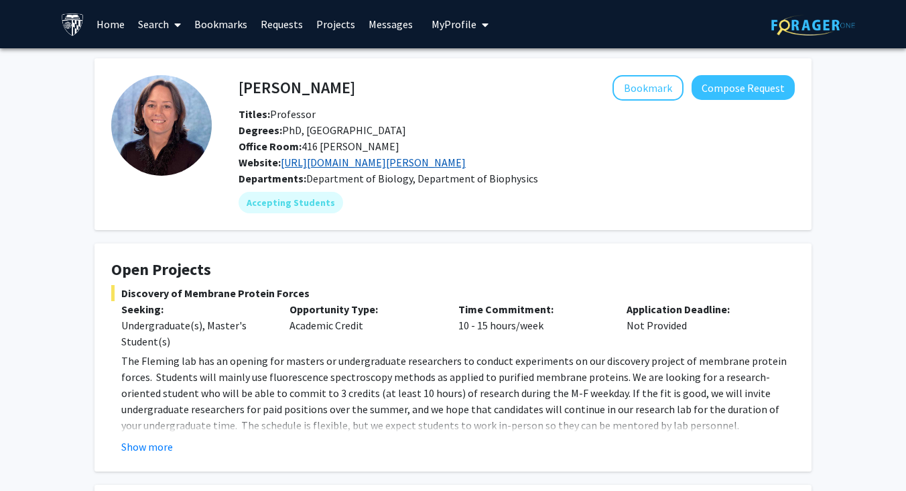
click at [357, 159] on link "[URL][DOMAIN_NAME][PERSON_NAME]" at bounding box center [373, 161] width 185 height 13
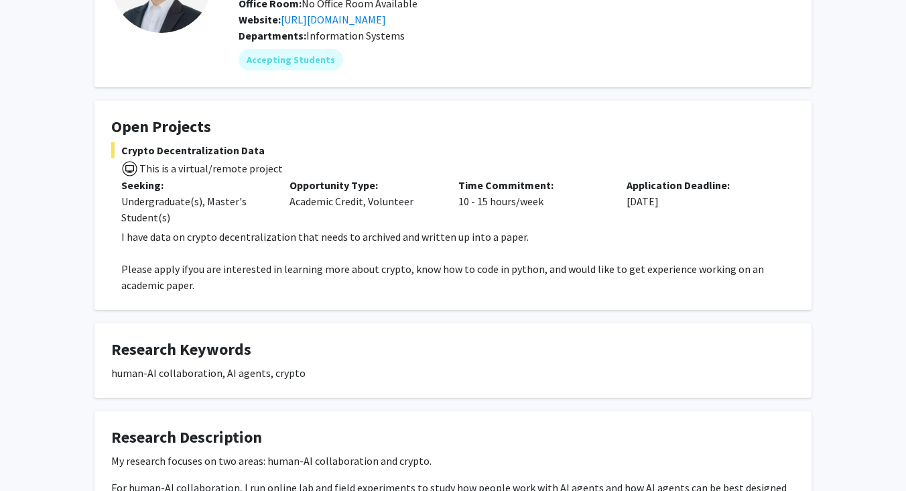
scroll to position [153, 0]
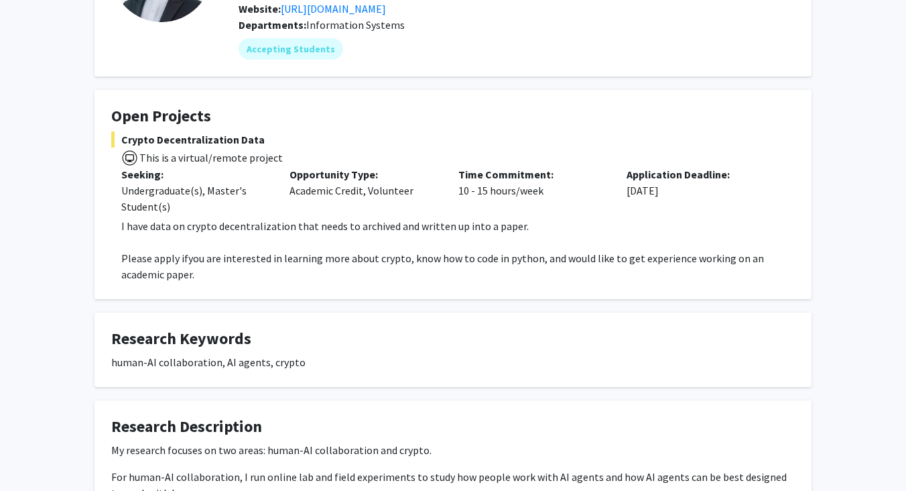
drag, startPoint x: 121, startPoint y: 136, endPoint x: 287, endPoint y: 139, distance: 165.5
click at [287, 139] on span "Crypto Decentralization Data" at bounding box center [453, 139] width 684 height 16
copy span "Crypto Decentralization Data"
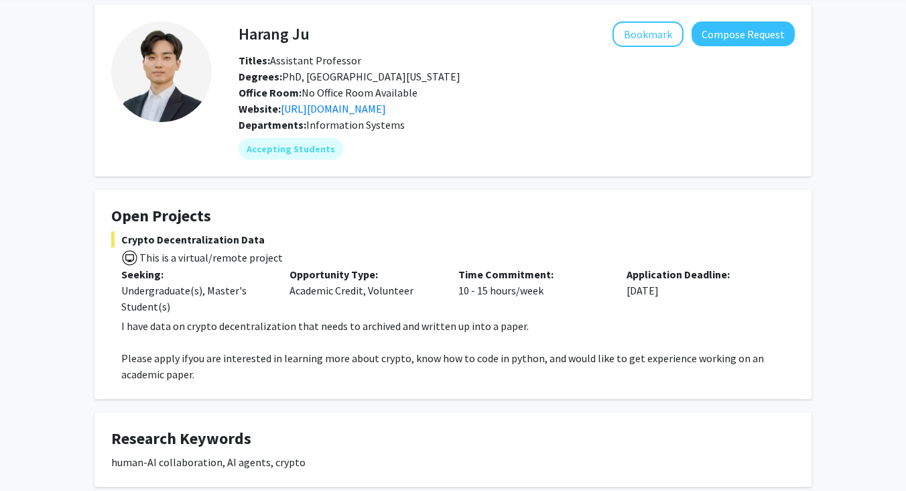
scroll to position [52, 0]
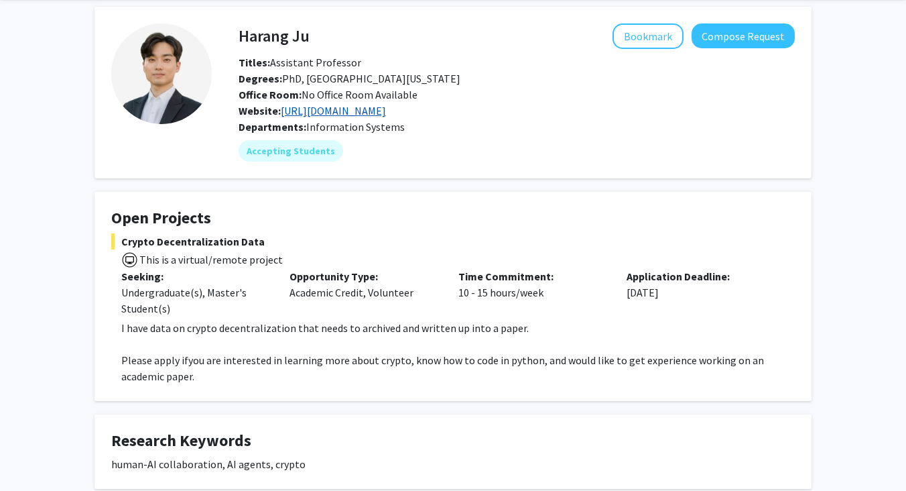
click at [333, 113] on link "https://www.harangju.com/" at bounding box center [333, 110] width 105 height 13
